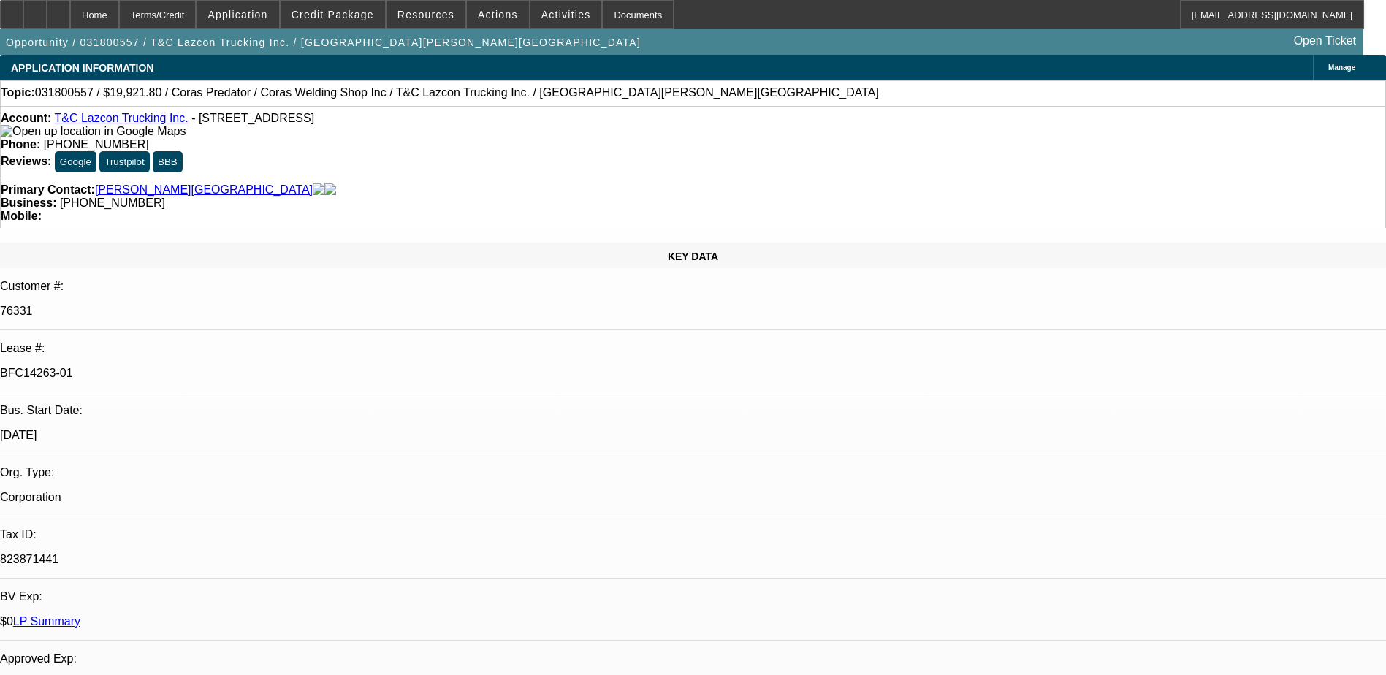
select select "0"
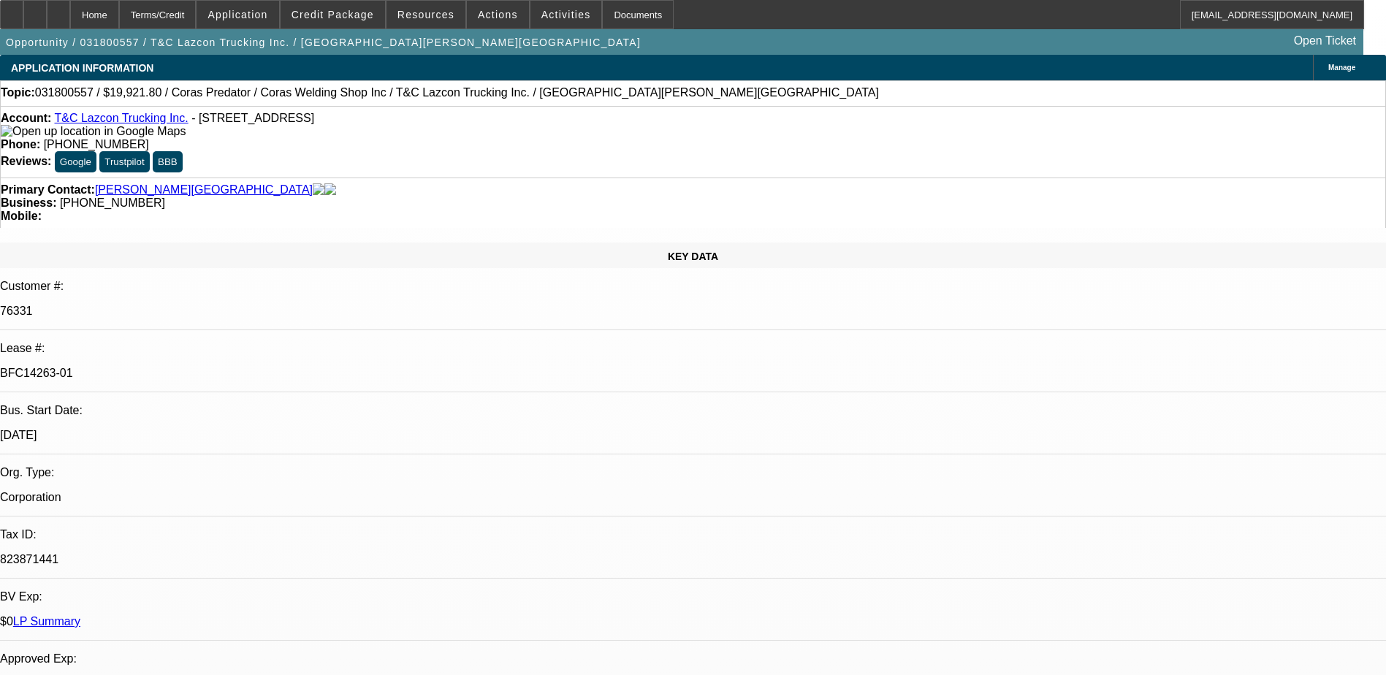
select select "0"
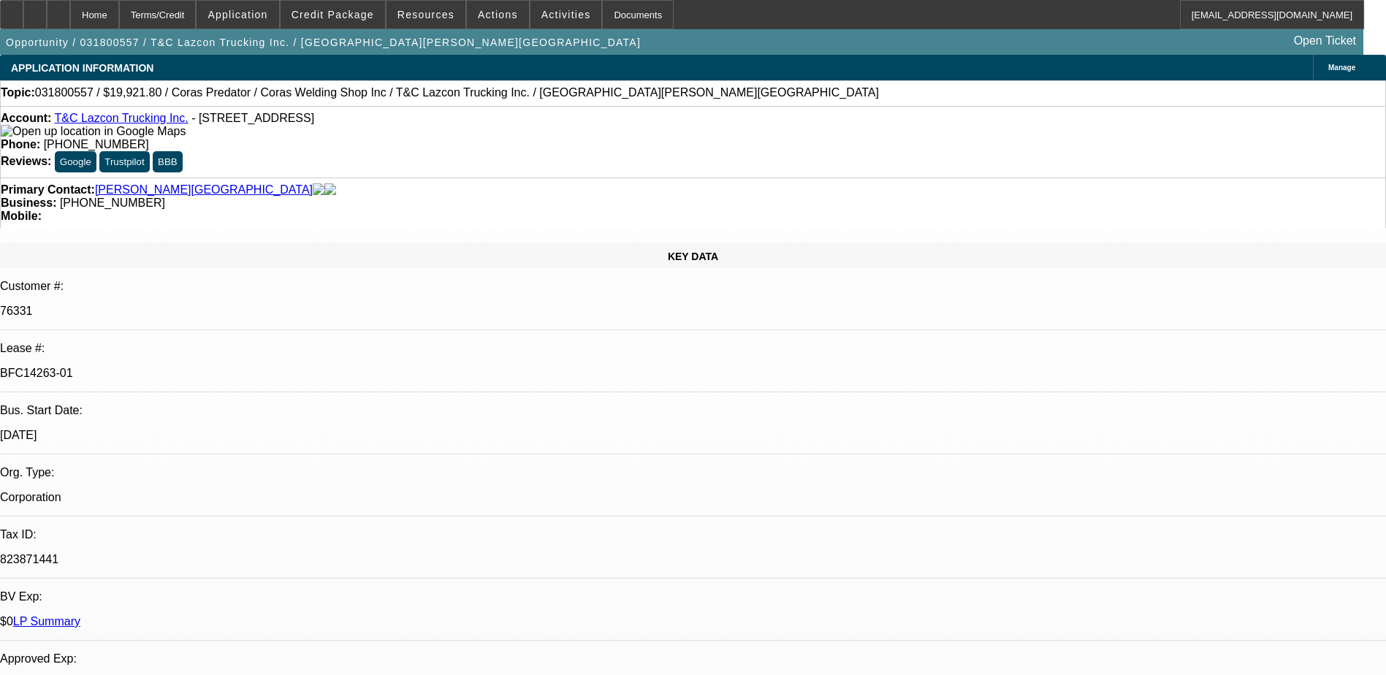
select select "0"
select select "1"
select select "2"
select select "1"
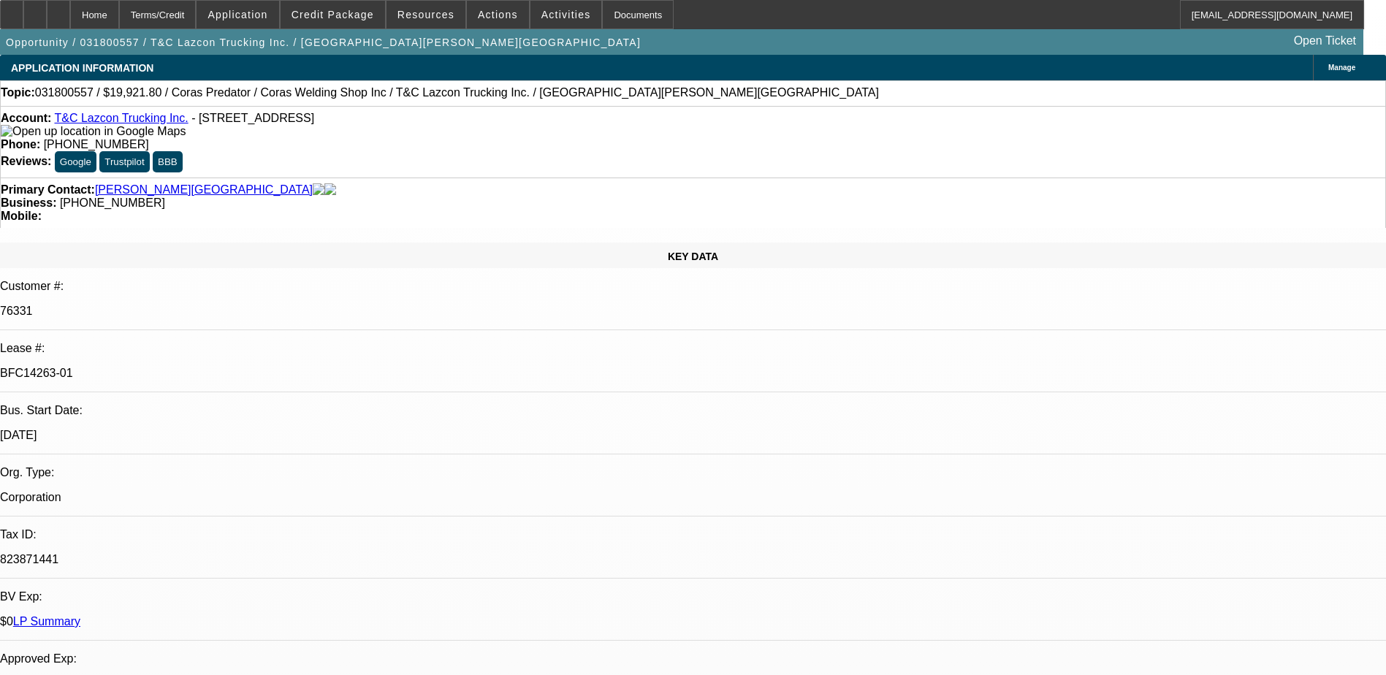
select select "1"
select select "2"
select select "1"
select select "2"
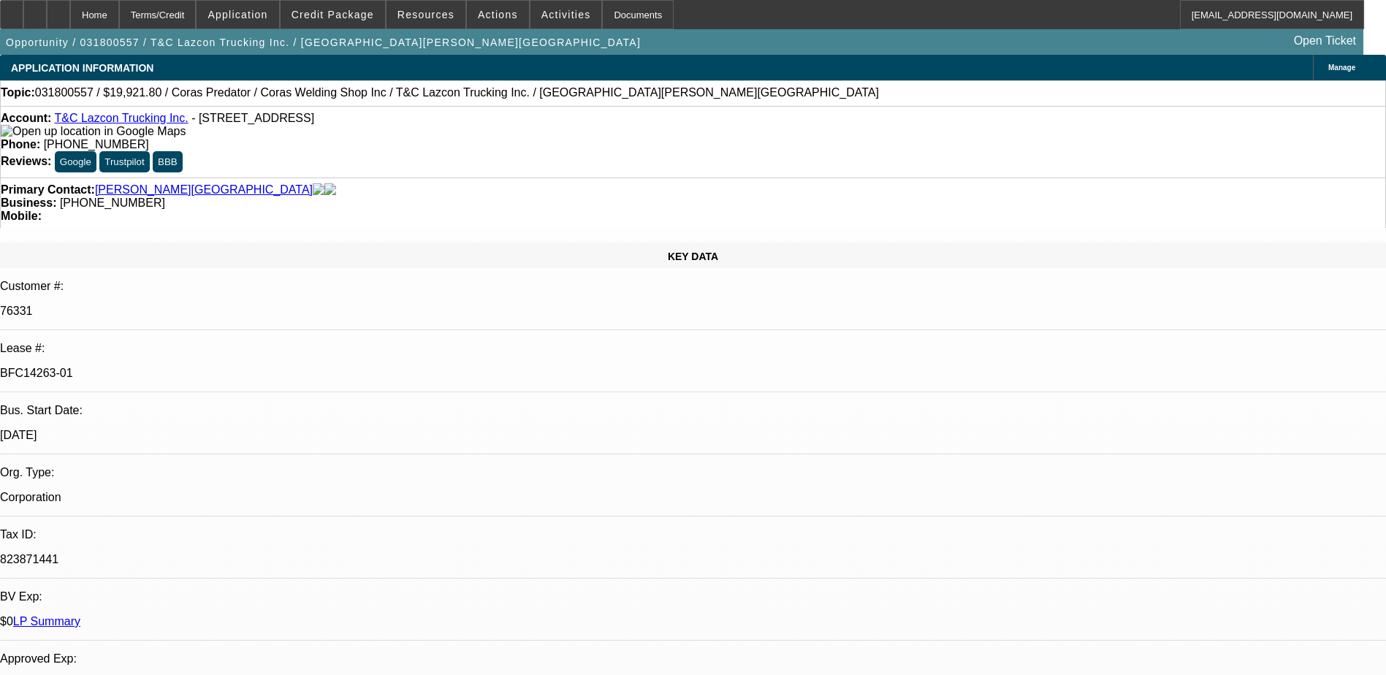
select select "1"
select select "2"
select select "6"
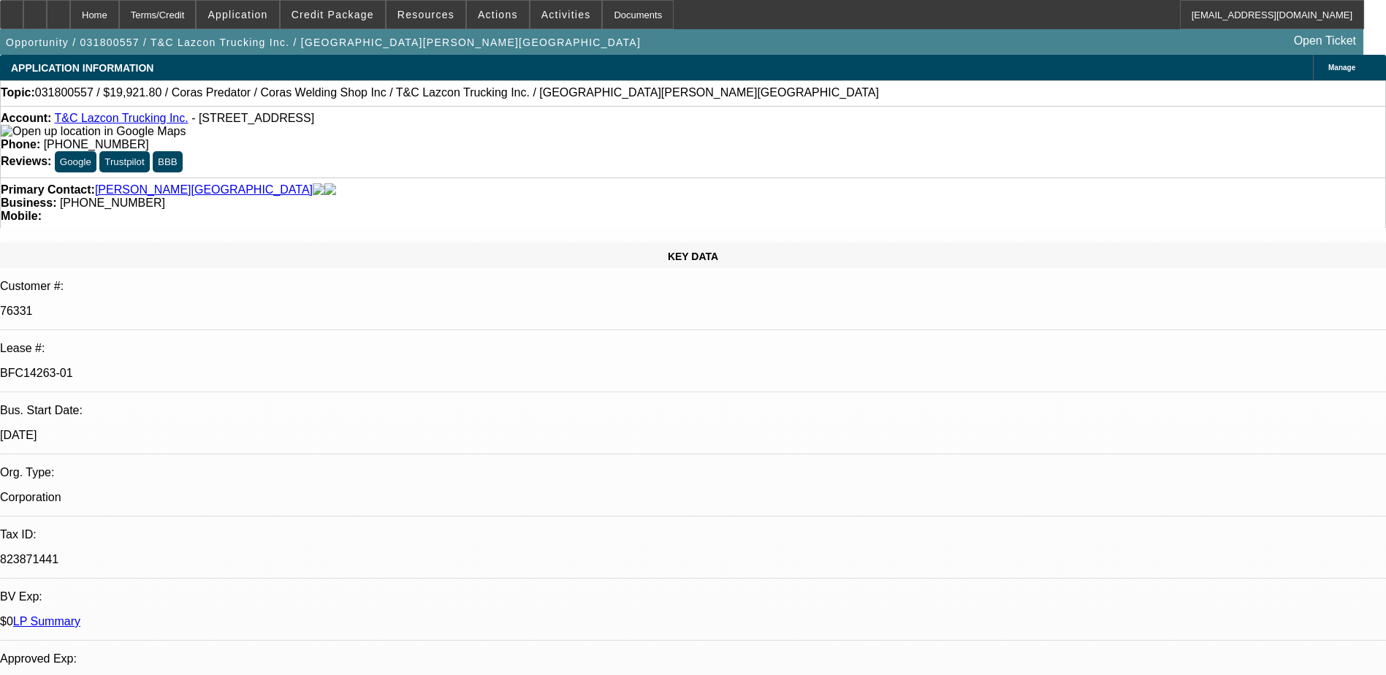
drag, startPoint x: 1141, startPoint y: 226, endPoint x: 1141, endPoint y: 234, distance: 8.0
drag, startPoint x: 1307, startPoint y: 614, endPoint x: 1368, endPoint y: 626, distance: 62.5
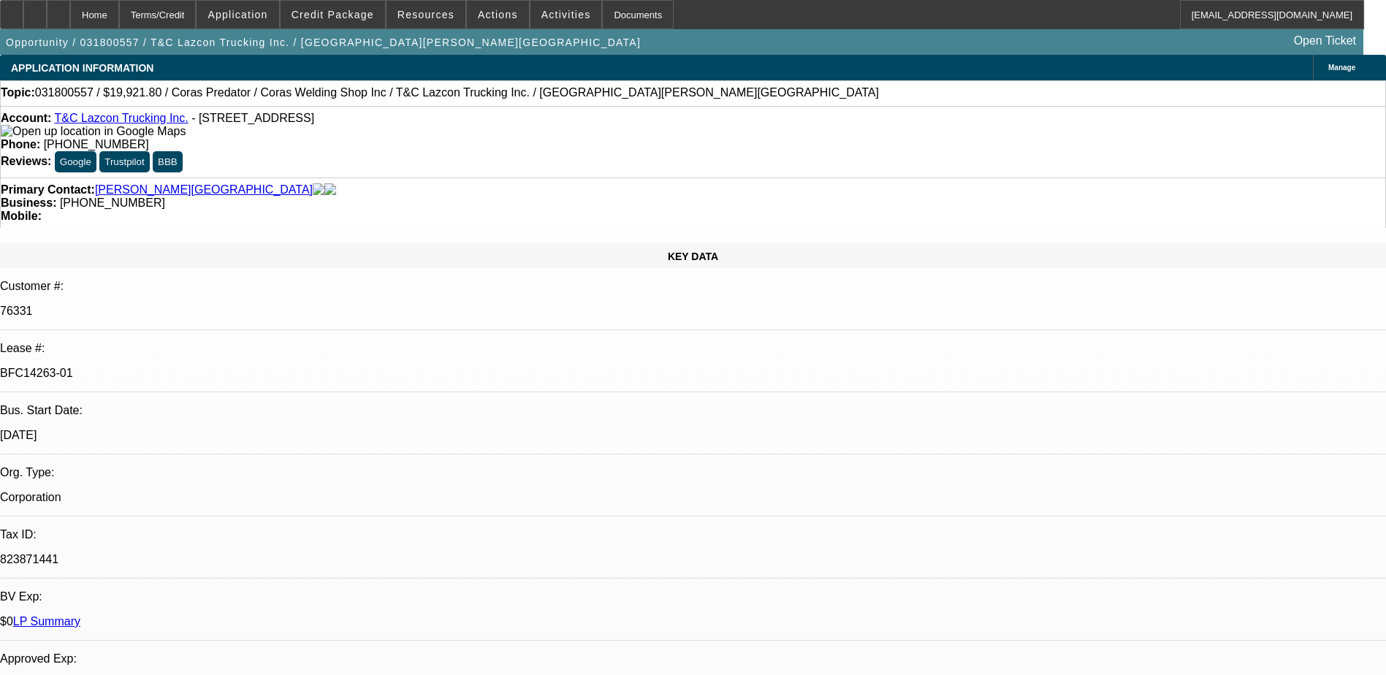
drag, startPoint x: 1368, startPoint y: 626, endPoint x: 1283, endPoint y: 616, distance: 85.3
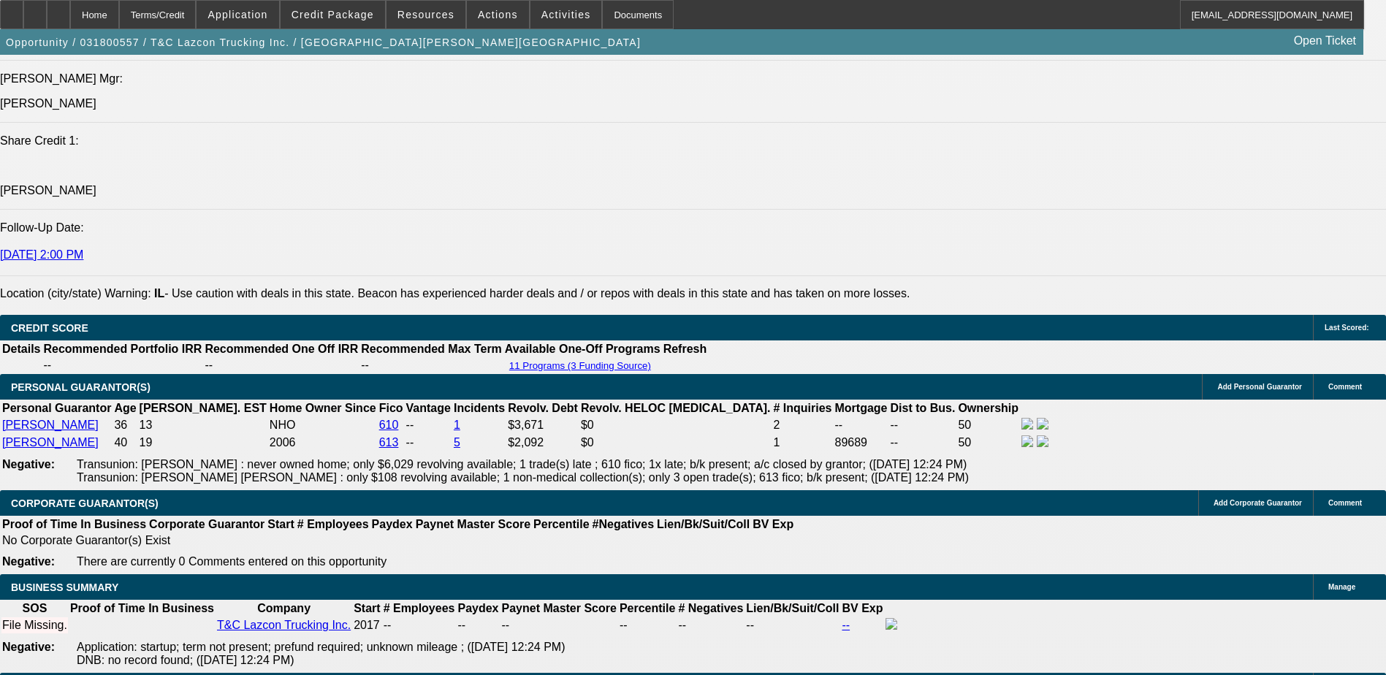
scroll to position [2339, 0]
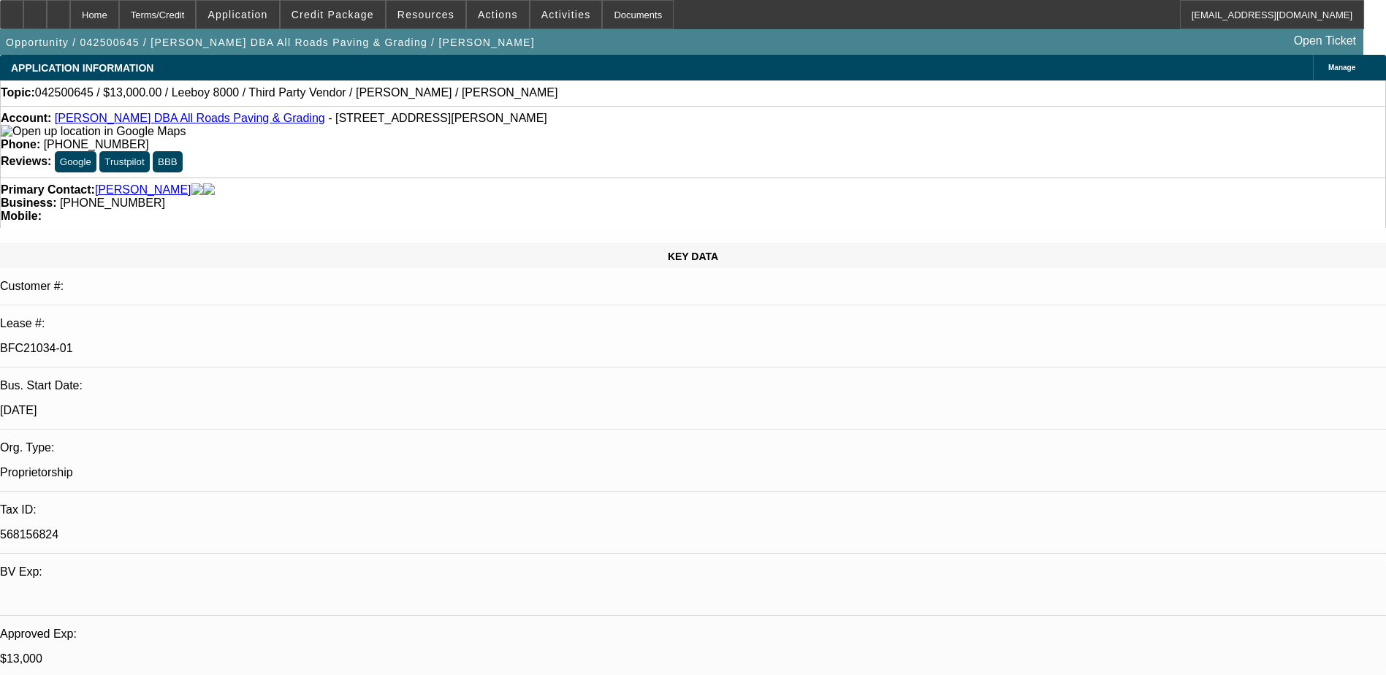
select select "0"
select select "0.1"
select select "0"
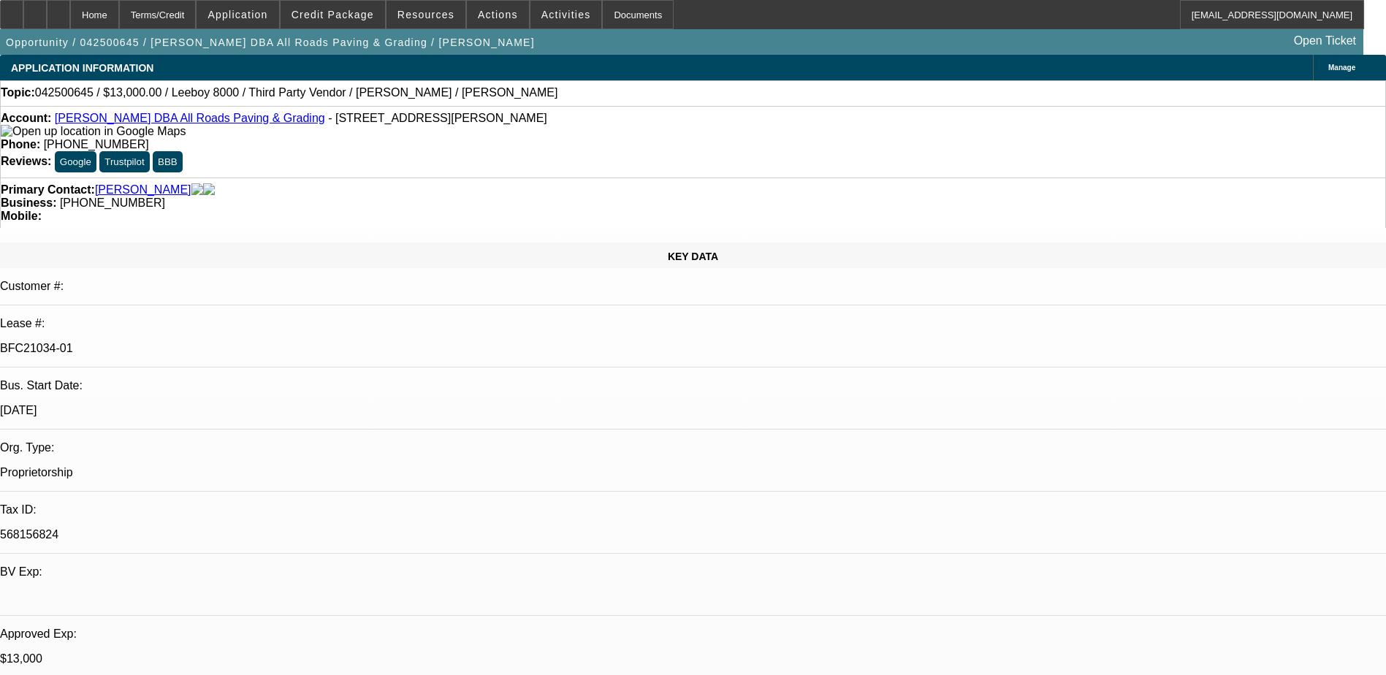
select select "0.1"
select select "0"
select select "0.1"
select select "0"
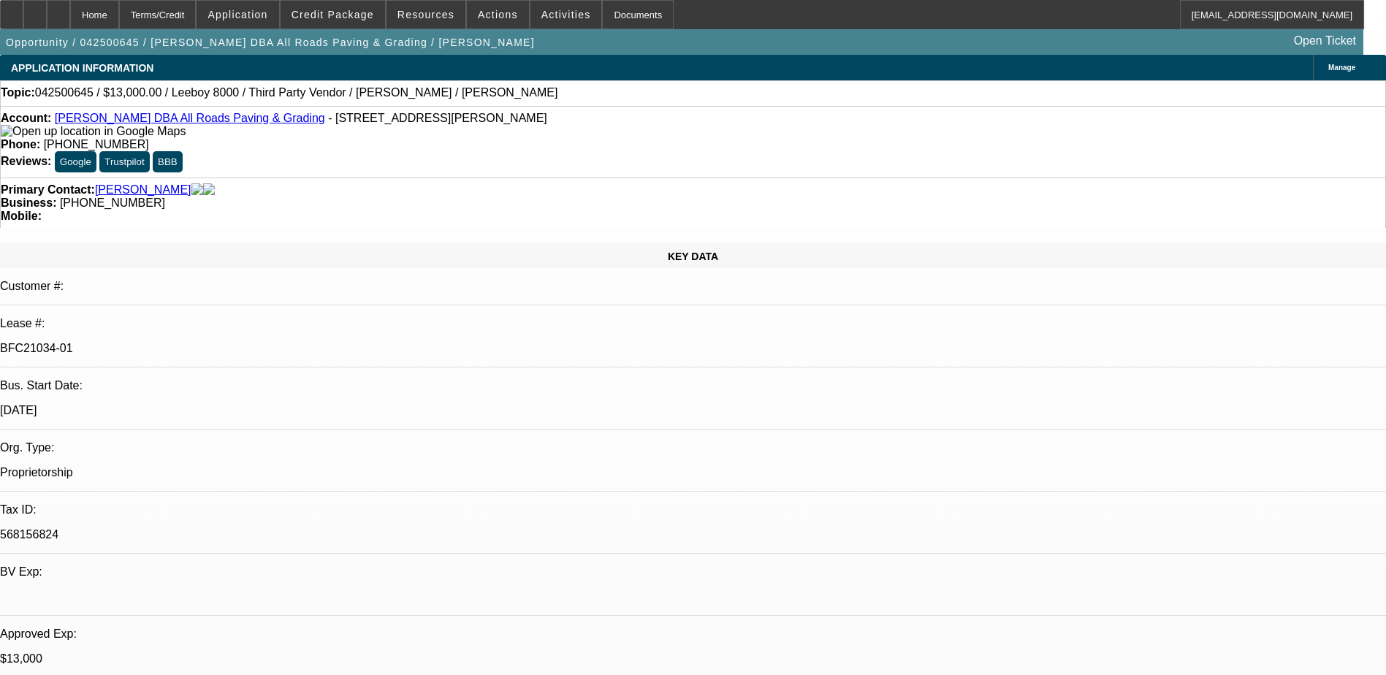
select select "0"
select select "0.1"
select select "1"
select select "3"
select select "5"
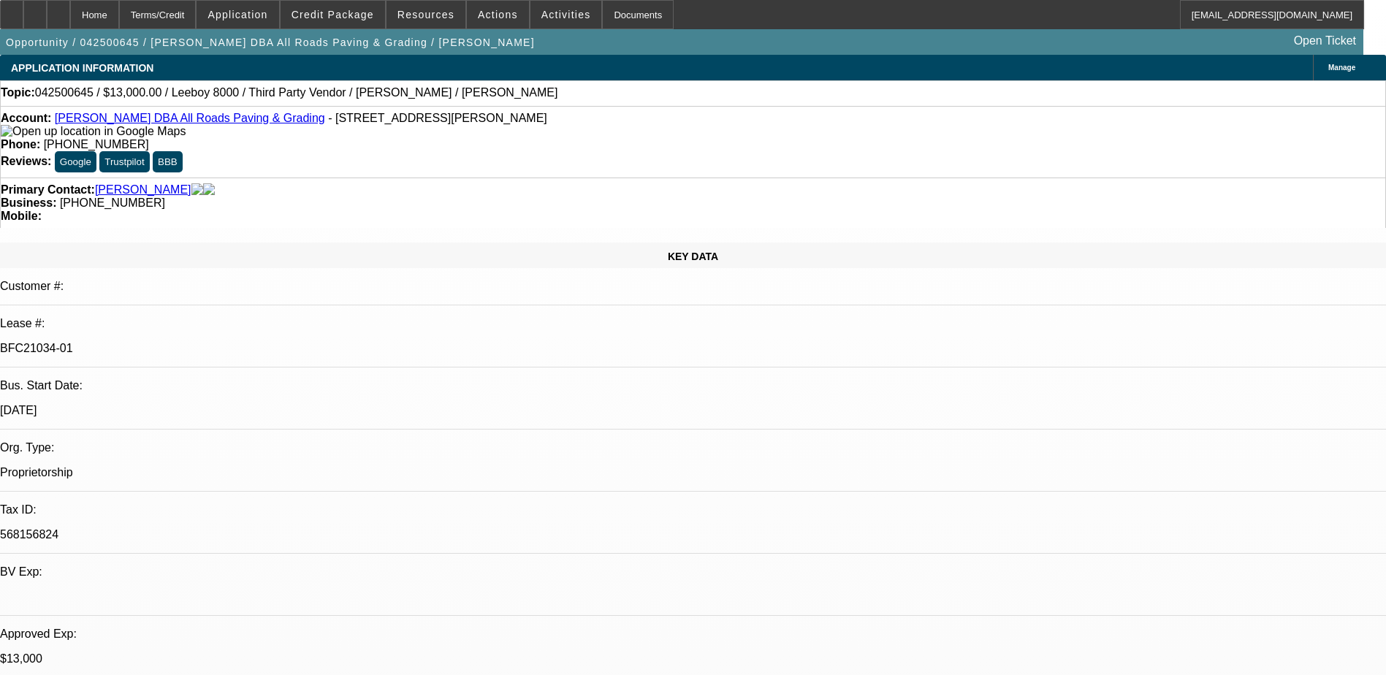
select select "1"
select select "3"
select select "5"
select select "1"
select select "3"
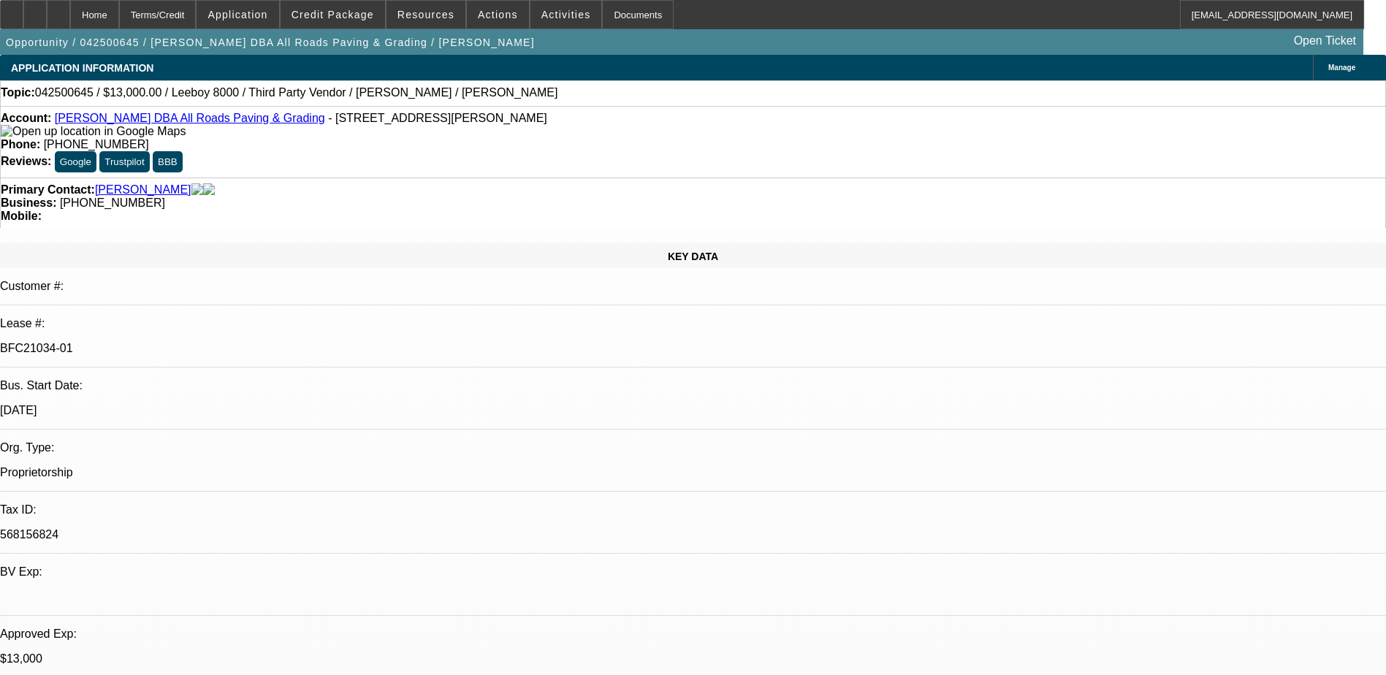
select select "5"
select select "1"
select select "3"
select select "5"
drag, startPoint x: 596, startPoint y: 173, endPoint x: 523, endPoint y: 179, distance: 73.3
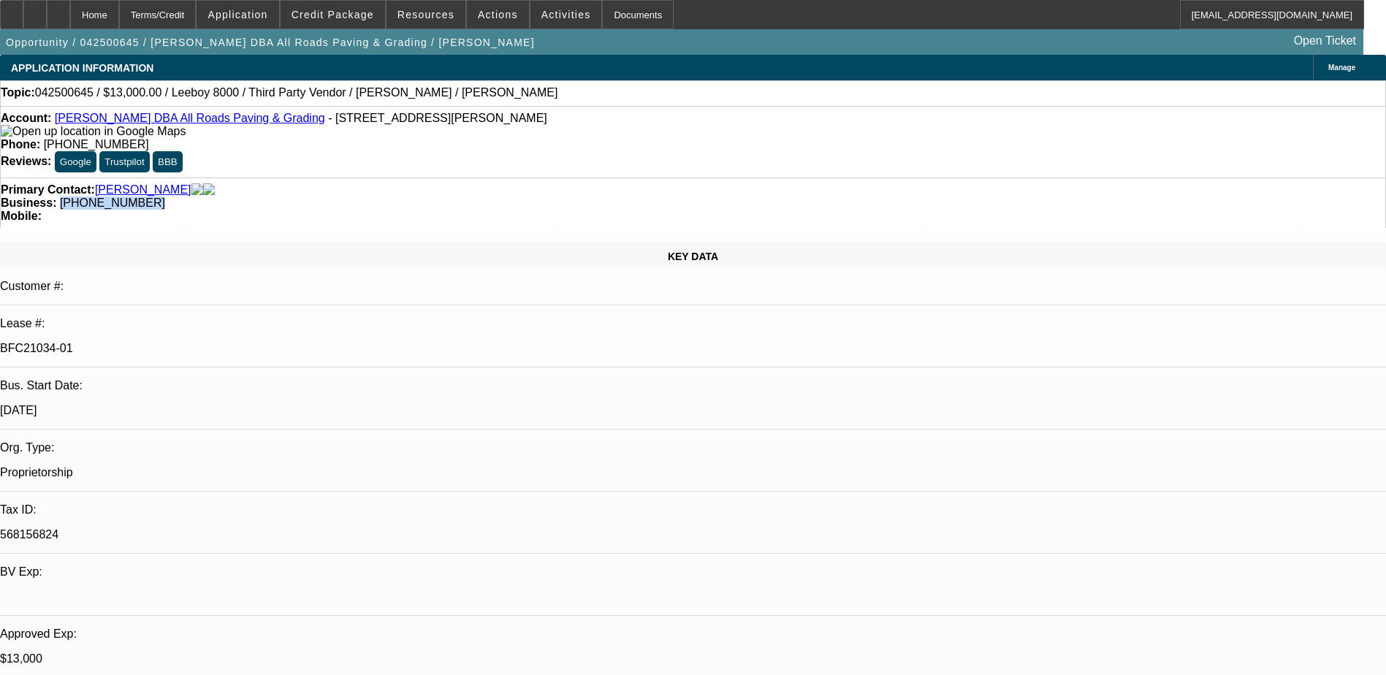
click at [523, 197] on div "Business: (209) 534-2552" at bounding box center [693, 203] width 1385 height 13
copy span "(209) 534-2552"
click at [637, 197] on div "Business: (209) 534-2552" at bounding box center [693, 203] width 1385 height 13
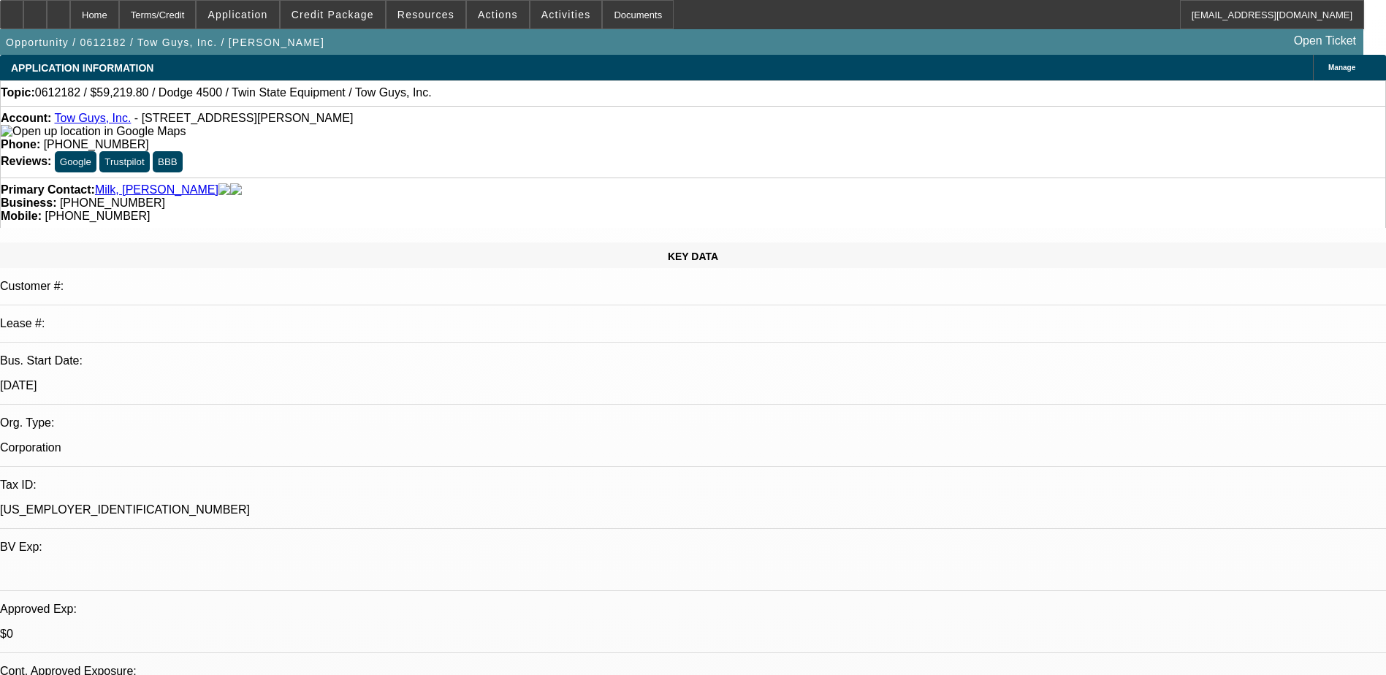
select select "0"
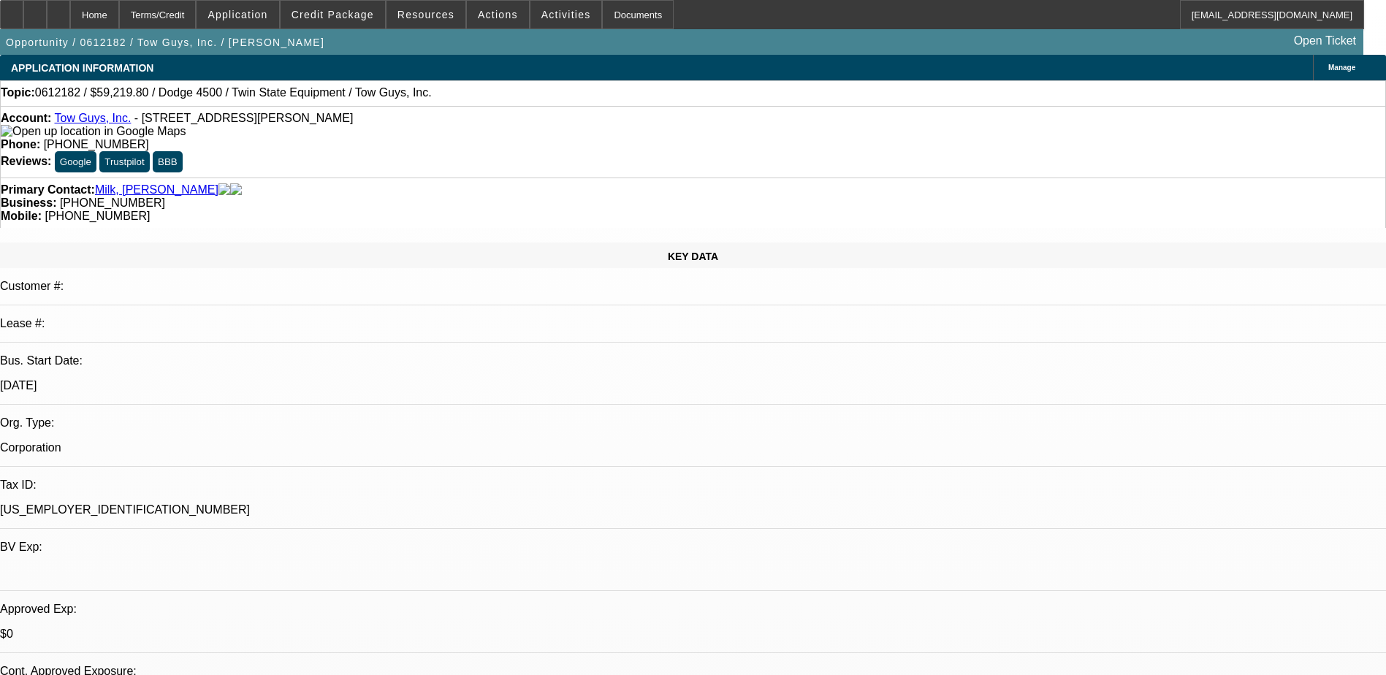
select select "0"
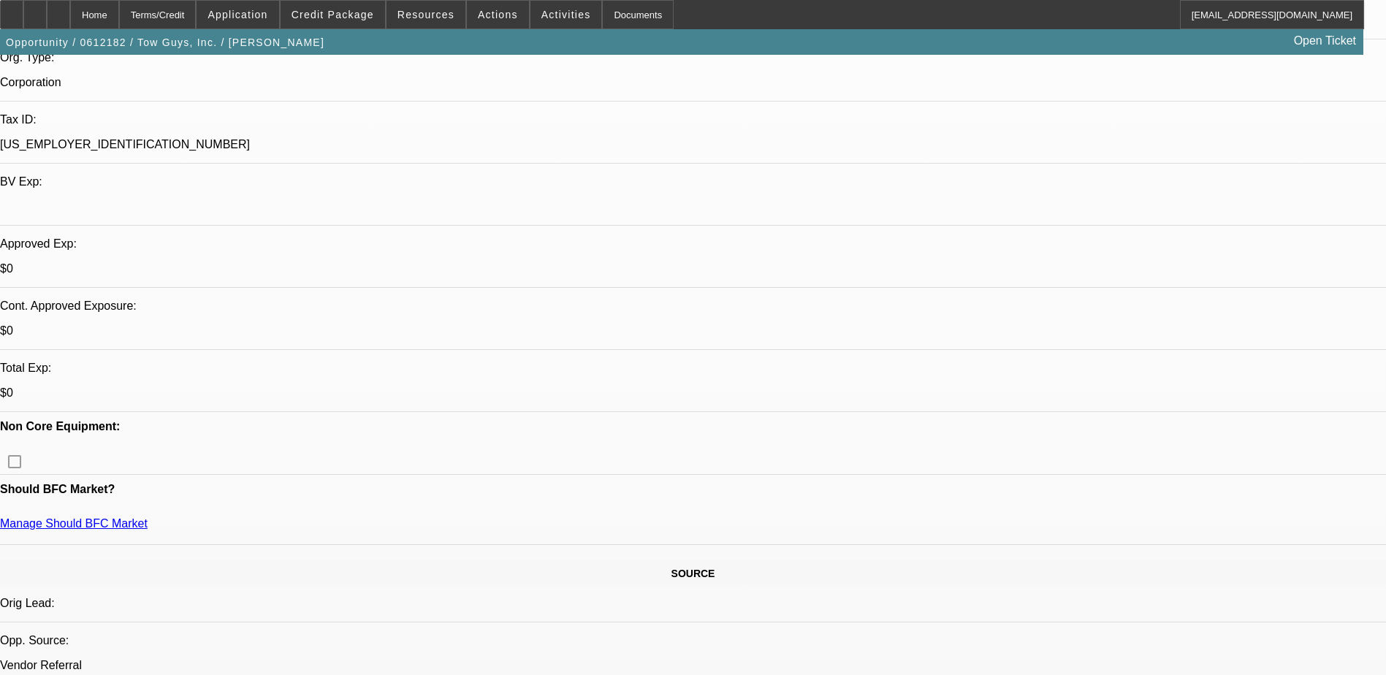
select select "1"
select select "6"
select select "1"
select select "2"
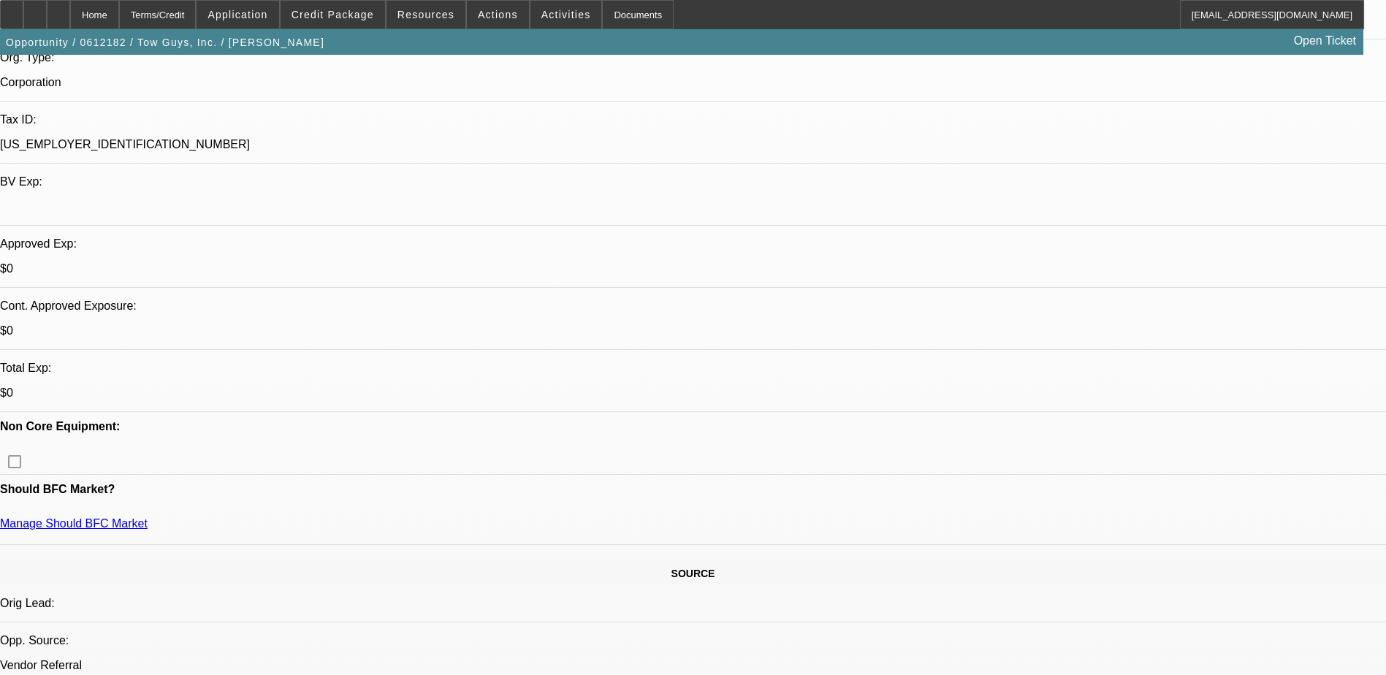
select select "6"
select select "1"
select select "2"
select select "13"
